Goal: Transaction & Acquisition: Obtain resource

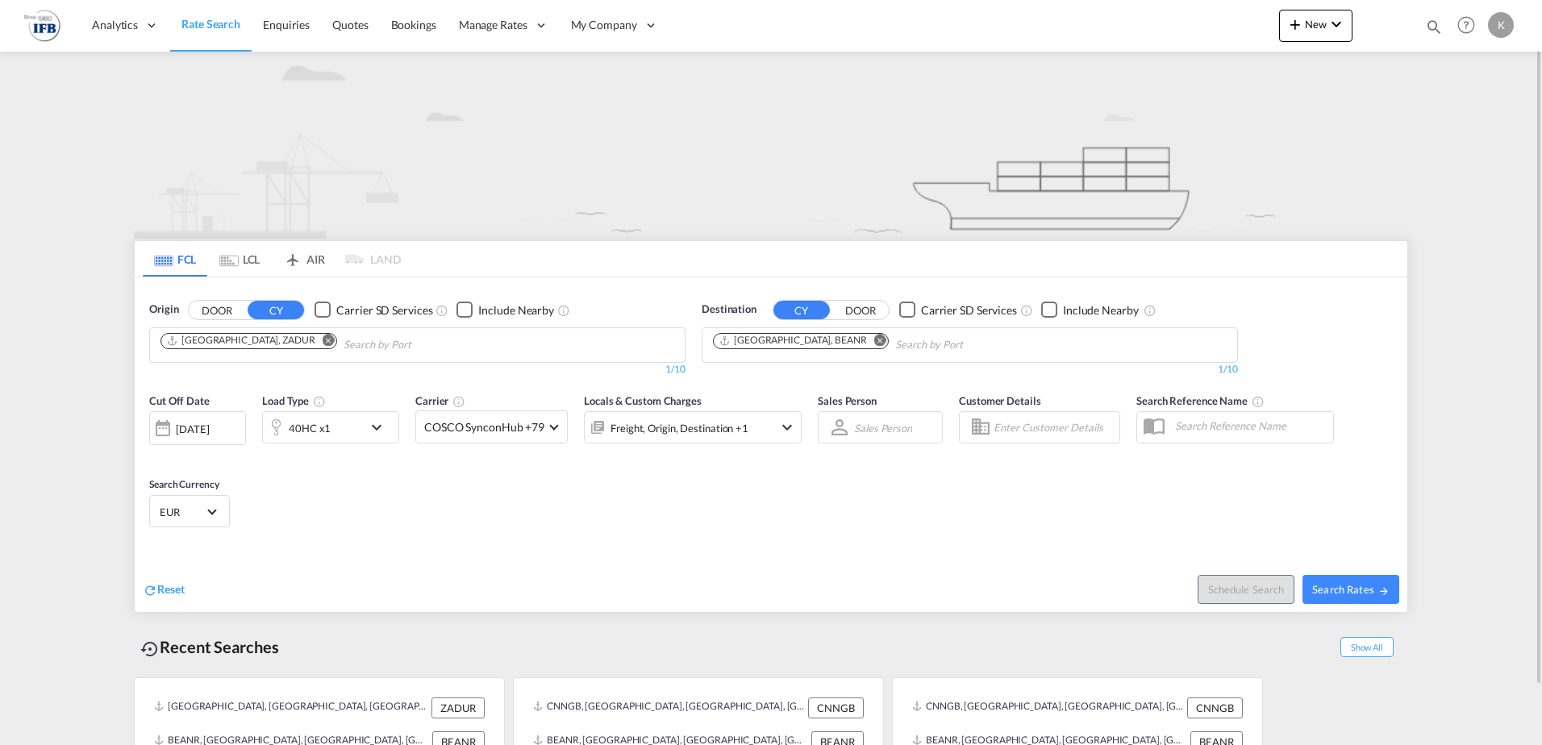
click at [323, 339] on md-icon "Remove" at bounding box center [329, 340] width 12 height 12
type input "ningbo"
click at [220, 379] on div "Ningbo China CNNGB" at bounding box center [285, 382] width 307 height 48
click at [170, 423] on div at bounding box center [163, 428] width 26 height 32
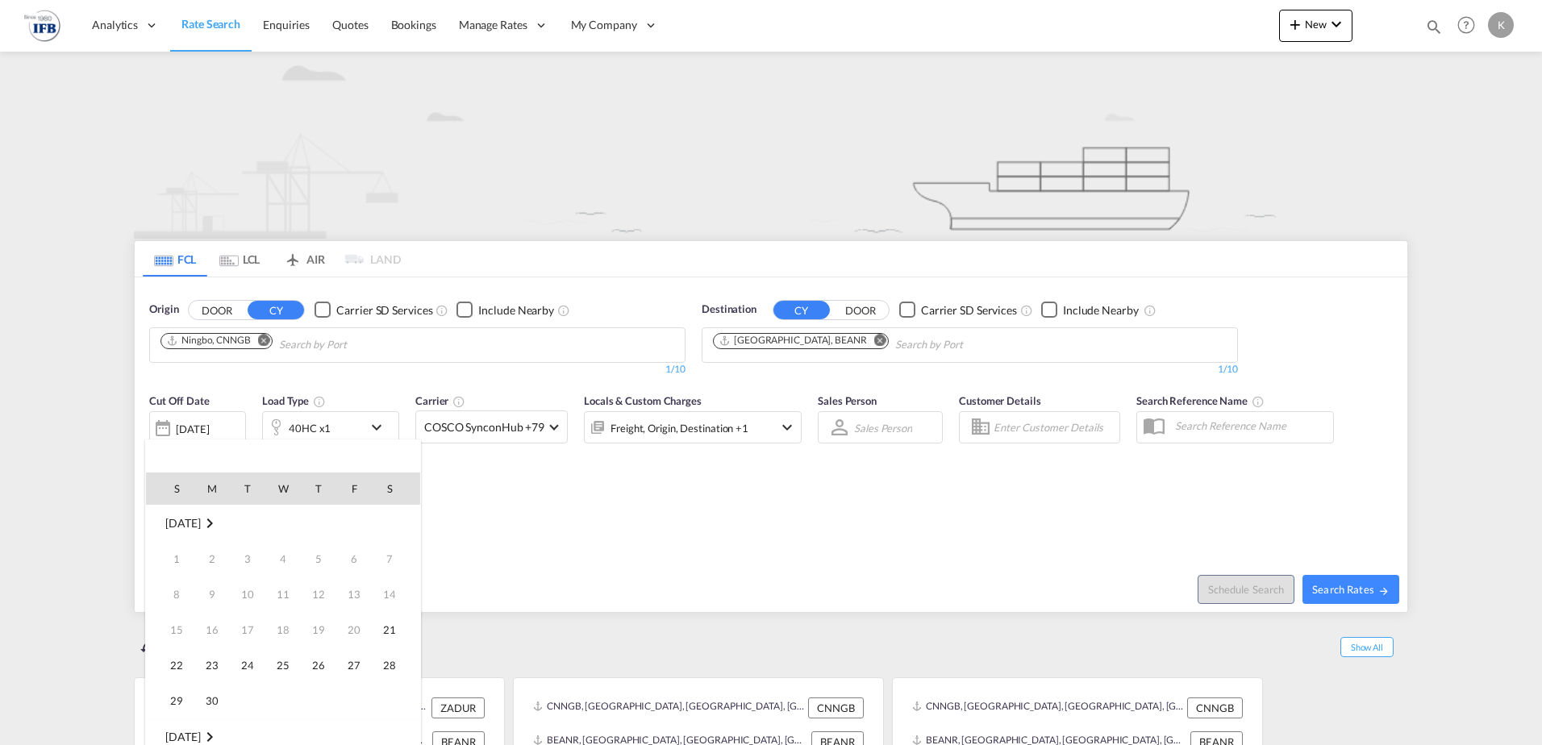
scroll to position [641, 0]
click at [246, 689] on span "30" at bounding box center [248, 701] width 32 height 32
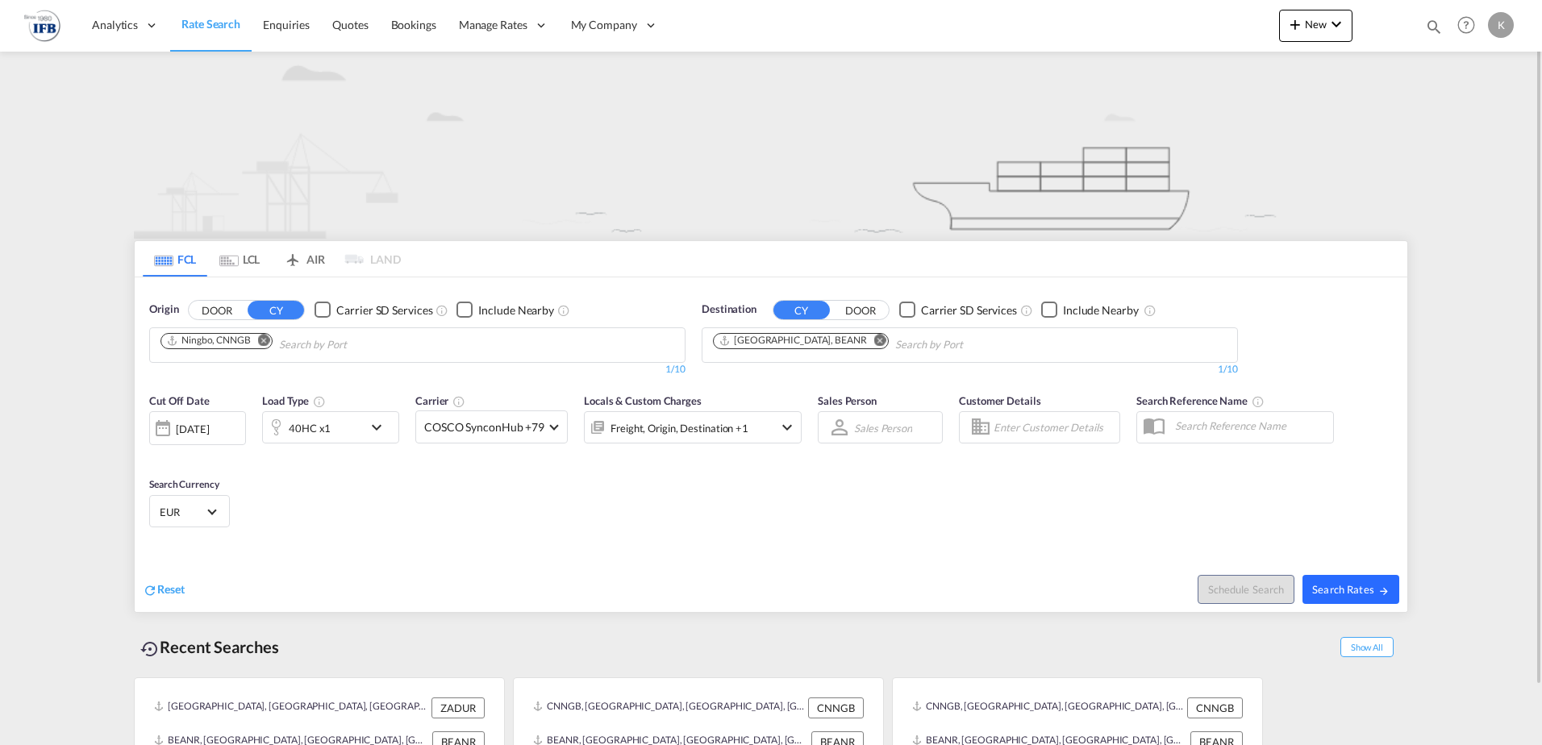
click at [1344, 597] on button "Search Rates" at bounding box center [1351, 589] width 97 height 29
type input "CNNGB to BEANR / [DATE]"
